Goal: Transaction & Acquisition: Purchase product/service

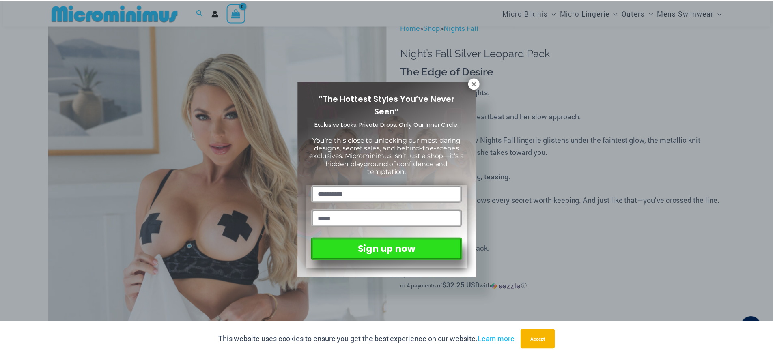
scroll to position [76, 0]
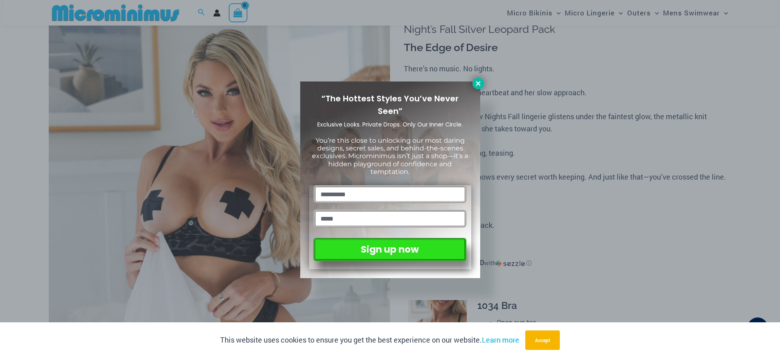
click at [476, 85] on icon at bounding box center [477, 83] width 4 height 4
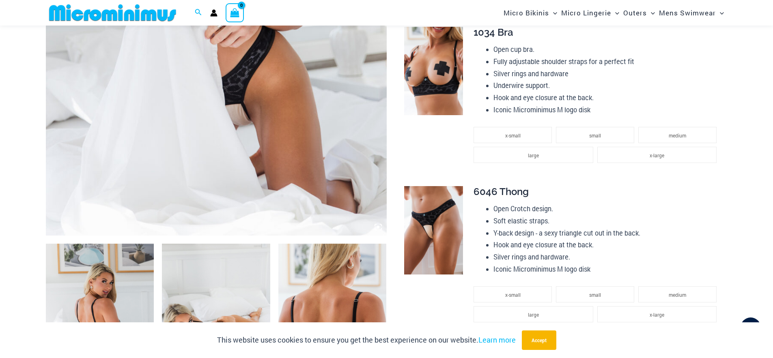
scroll to position [350, 0]
click at [436, 239] on img at bounding box center [433, 230] width 59 height 89
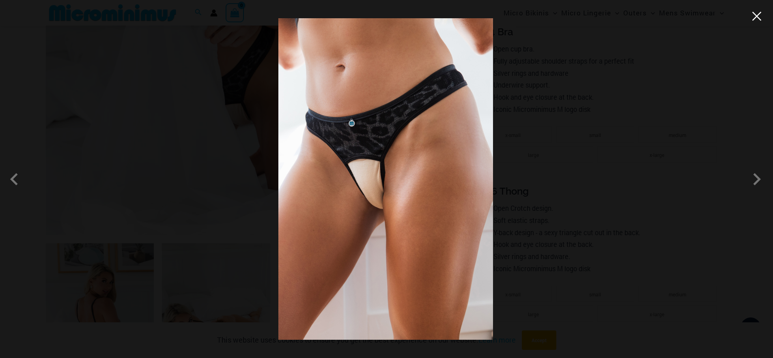
click at [760, 16] on button "Close" at bounding box center [757, 16] width 12 height 12
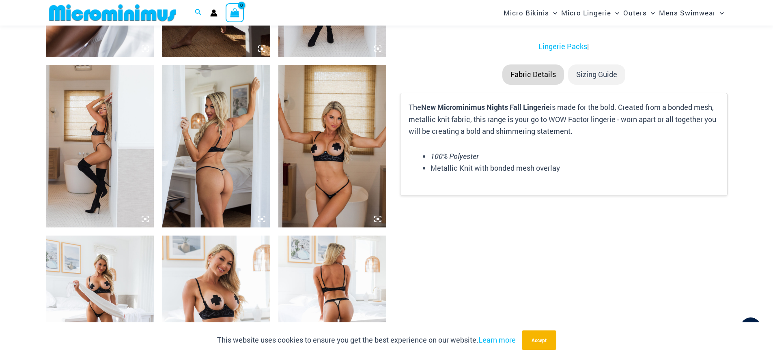
scroll to position [1142, 0]
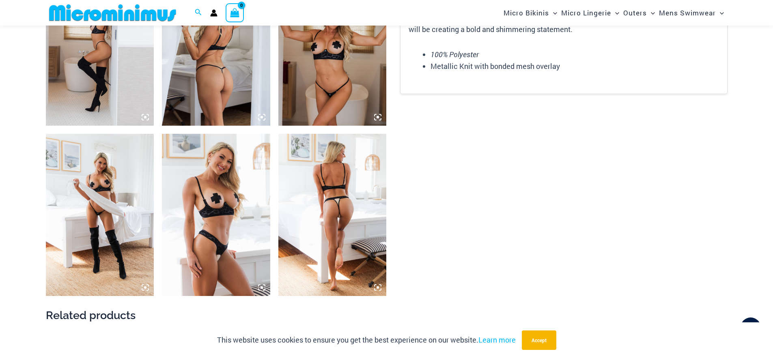
click at [109, 215] on img at bounding box center [100, 215] width 108 height 162
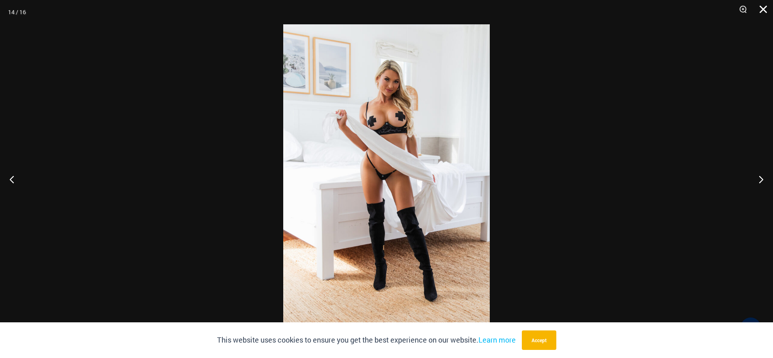
click at [766, 7] on button "Close" at bounding box center [761, 12] width 20 height 24
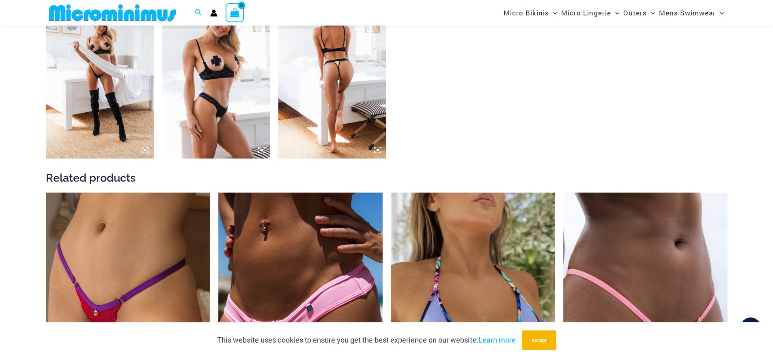
scroll to position [1345, 0]
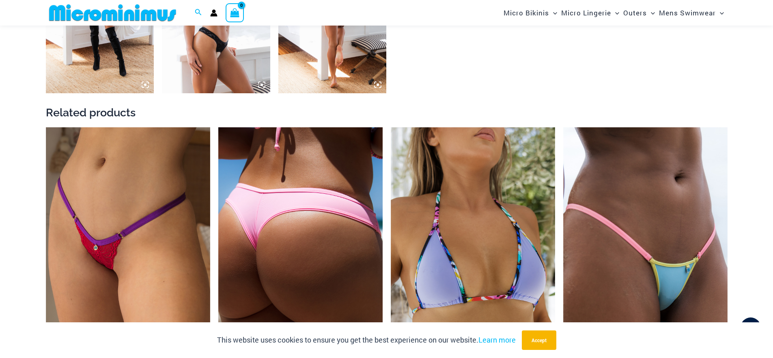
click at [236, 245] on img at bounding box center [300, 250] width 164 height 247
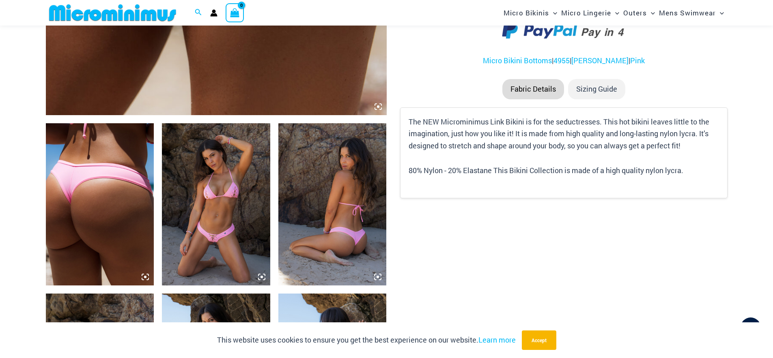
scroll to position [471, 0]
click at [246, 230] on img at bounding box center [216, 204] width 108 height 162
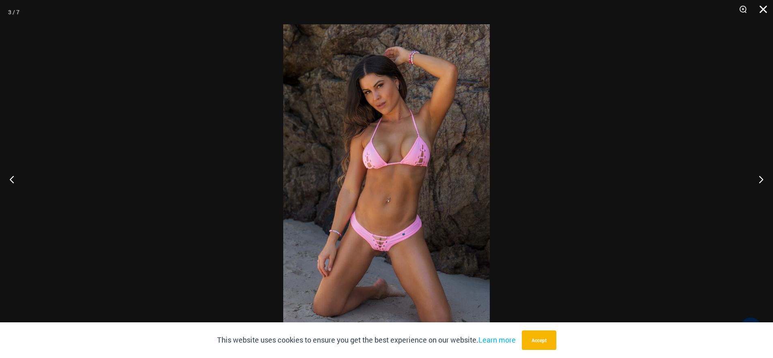
click at [758, 13] on button "Close" at bounding box center [761, 12] width 20 height 24
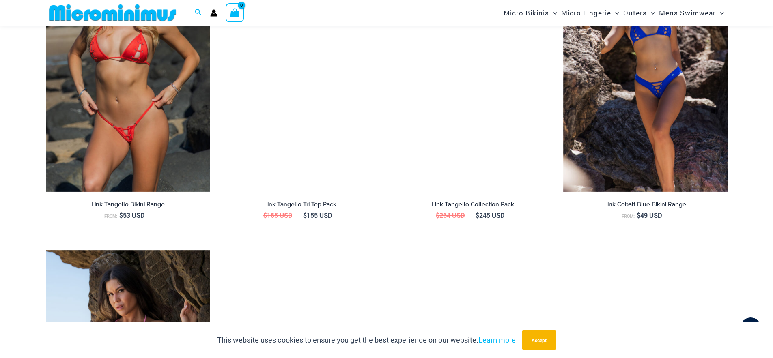
scroll to position [1323, 0]
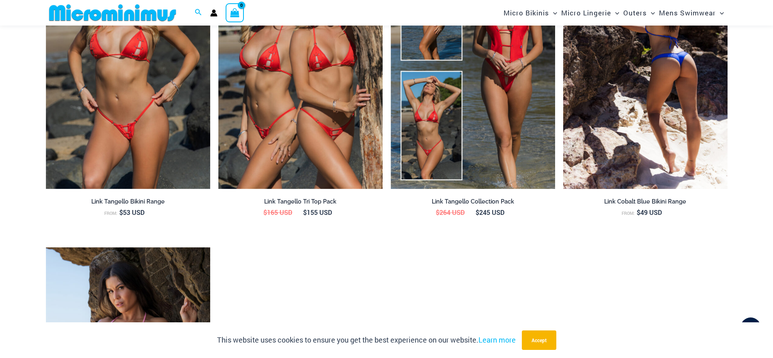
click at [654, 111] on img at bounding box center [646, 66] width 164 height 247
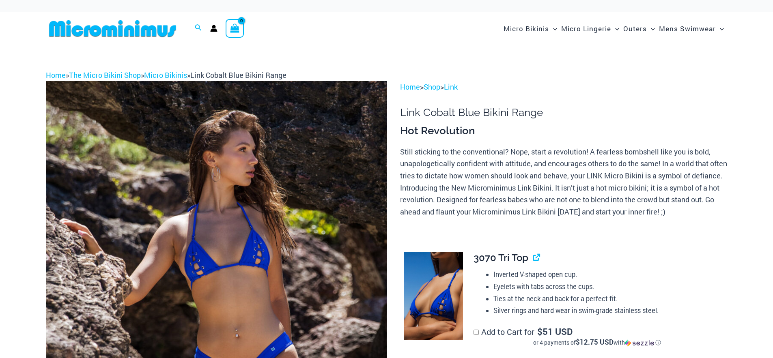
scroll to position [86, 0]
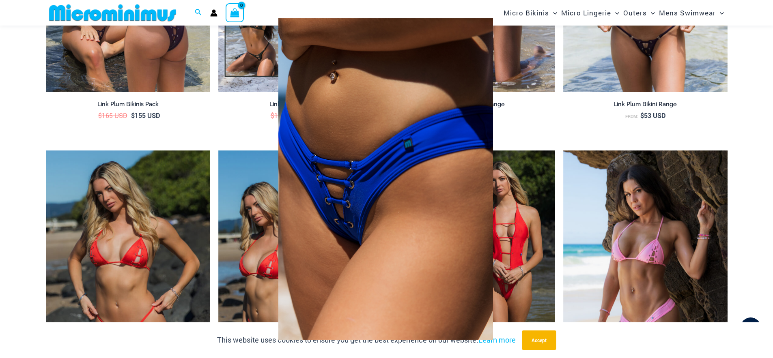
scroll to position [1150, 0]
